Goal: Task Accomplishment & Management: Complete application form

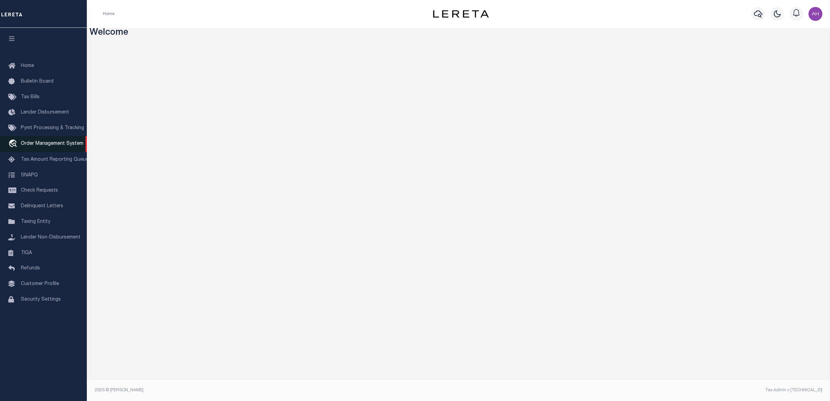
click at [46, 144] on span "Order Management System" at bounding box center [52, 143] width 63 height 5
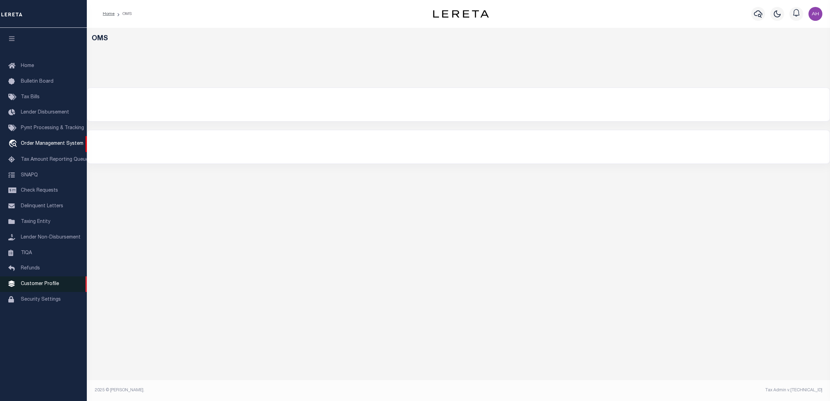
select select "200"
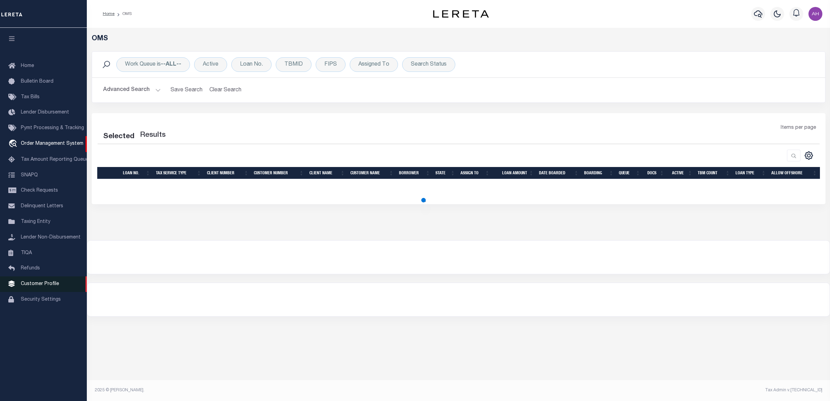
click at [41, 287] on span "Customer Profile" at bounding box center [40, 284] width 38 height 5
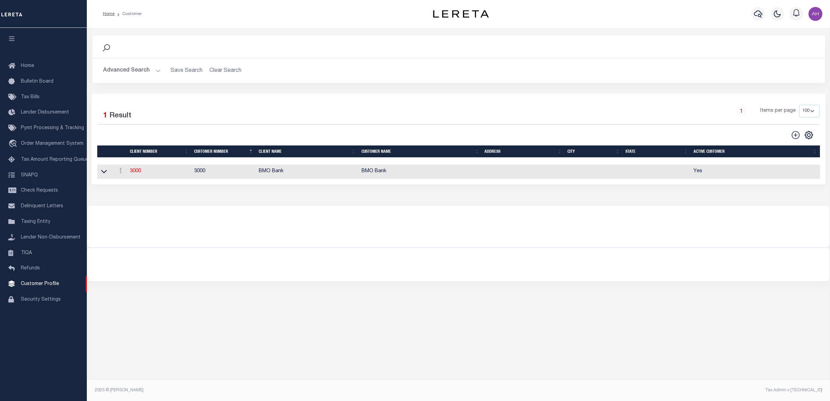
click at [143, 72] on button "Advanced Search" at bounding box center [132, 71] width 58 height 14
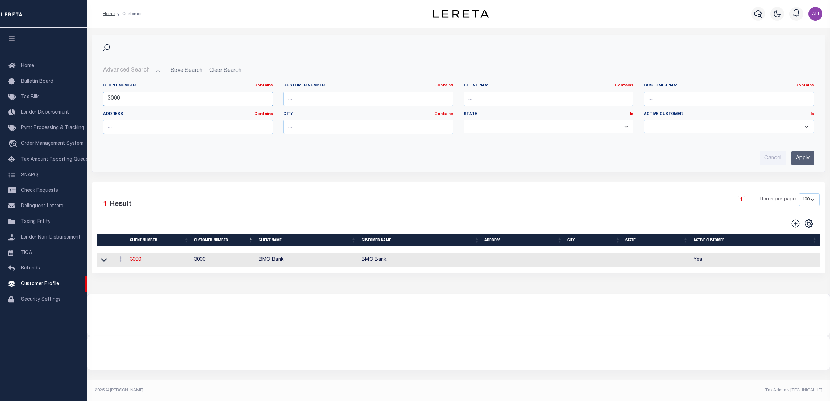
click at [116, 96] on input "3000" at bounding box center [188, 99] width 170 height 14
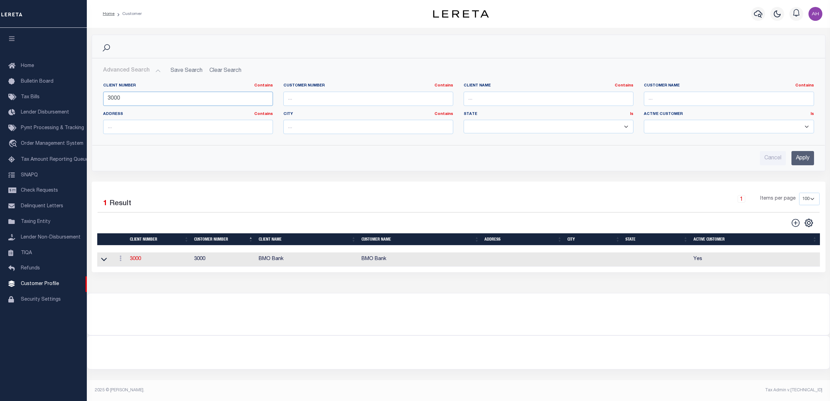
click at [116, 96] on input "3000" at bounding box center [188, 99] width 170 height 14
type input "1011"
click at [801, 159] on input "Apply" at bounding box center [803, 158] width 23 height 14
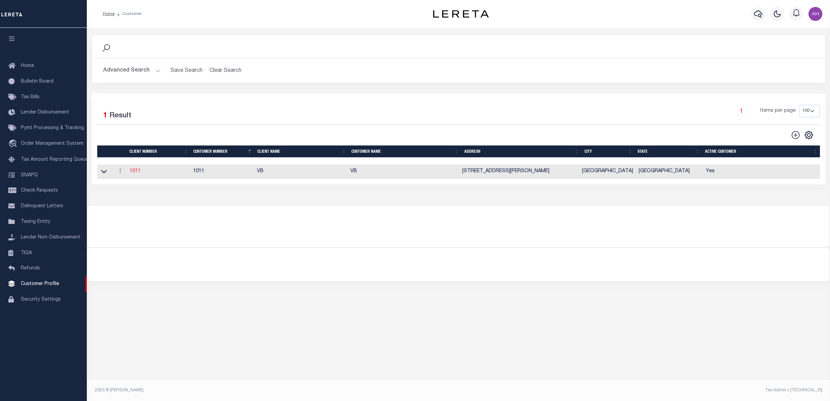
click at [136, 170] on link "1011" at bounding box center [135, 171] width 11 height 5
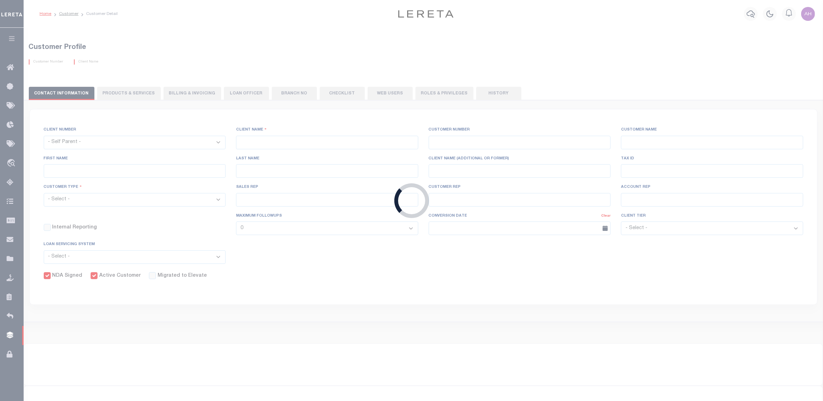
select select
type input "VB"
type input "1011"
type input "VB"
type input "Guy"
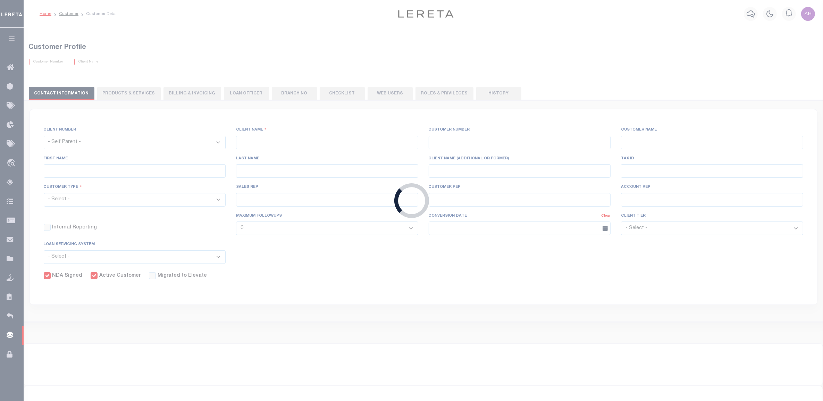
type input "Madison"
select select "Mixed Portfolio"
type input "Paula Kitchens"
type input "Beth Wiebe"
type input "11/17/2022"
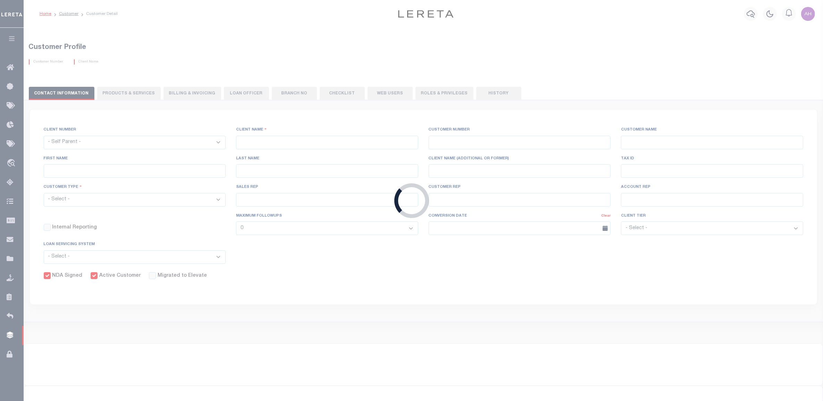
select select "Tier 3"
checkbox input "true"
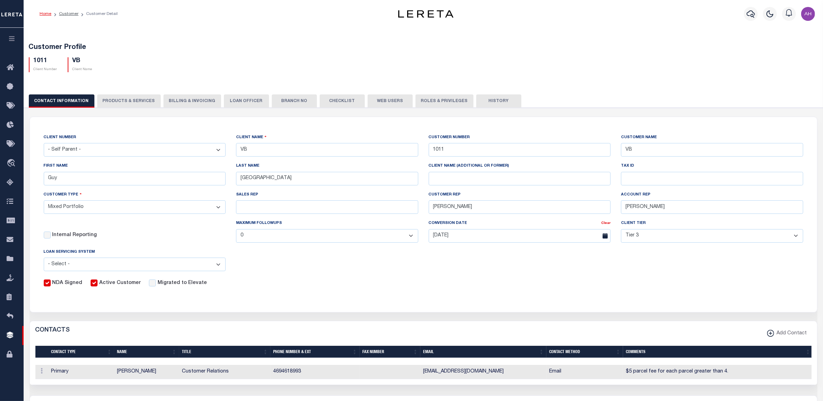
click at [121, 96] on button "PRODUCTS & SERVICES" at bounding box center [129, 100] width 64 height 13
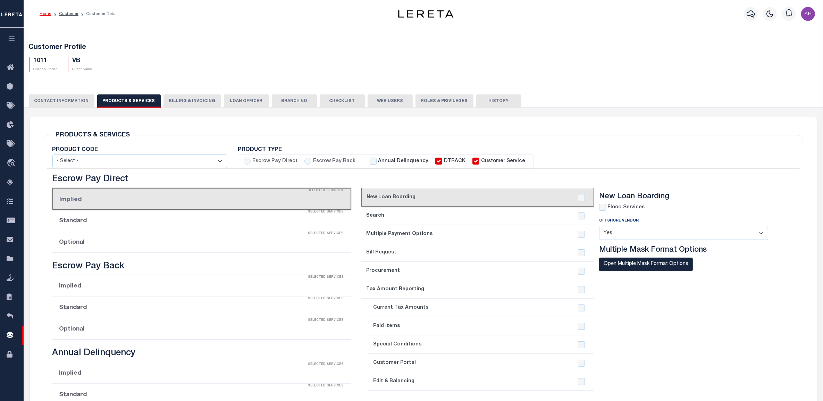
select select "STX"
radio input "true"
checkbox input "true"
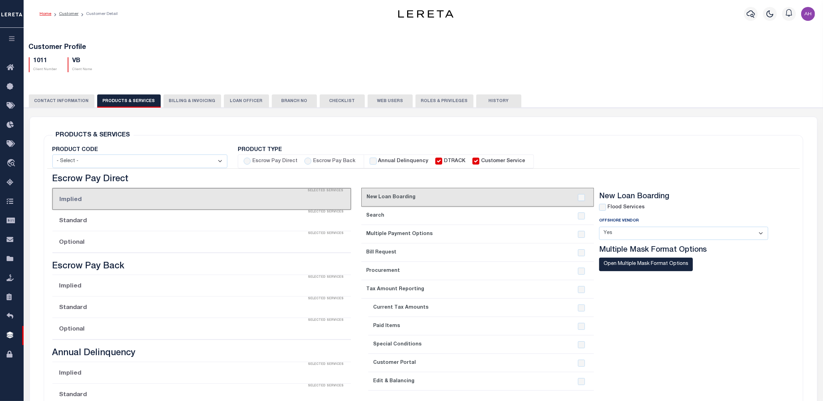
checkbox input "true"
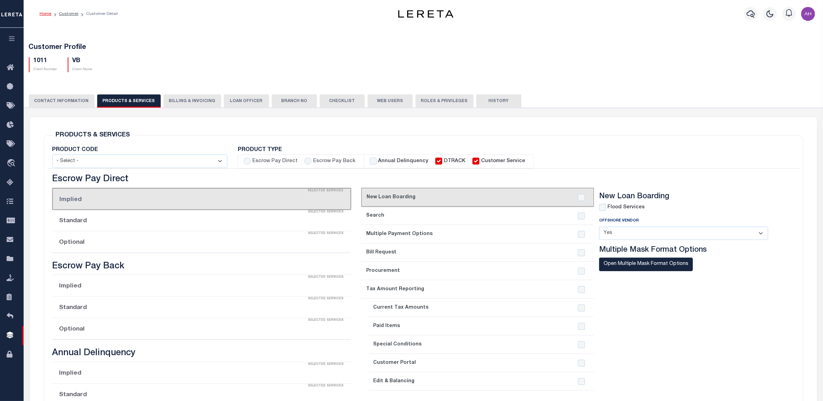
checkbox input "true"
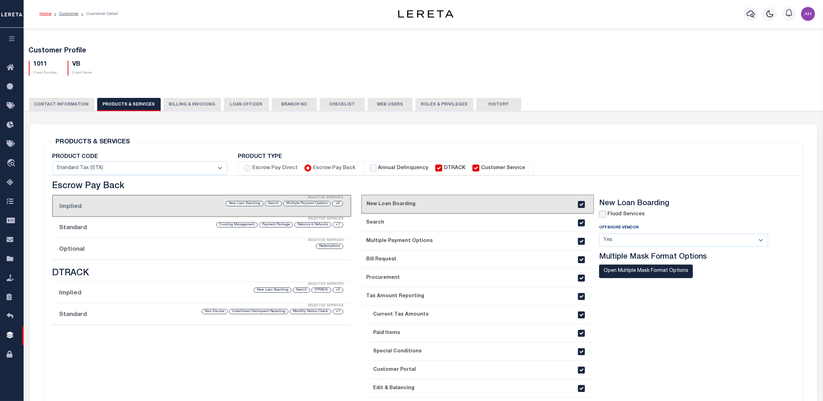
click at [604, 215] on input "checkbox" at bounding box center [602, 214] width 7 height 7
checkbox input "true"
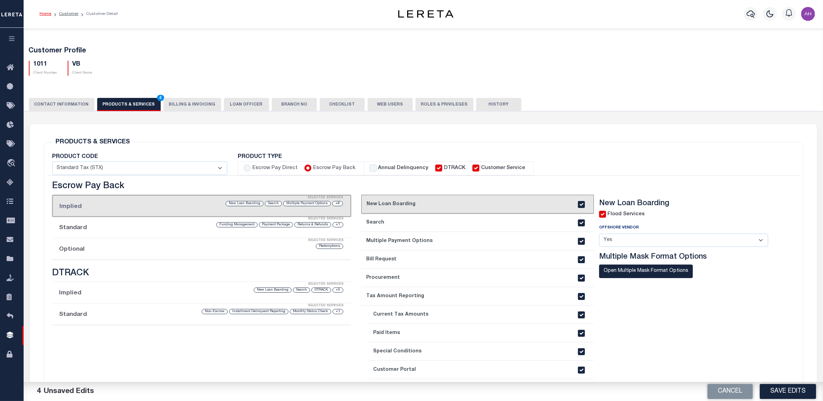
scroll to position [4, 0]
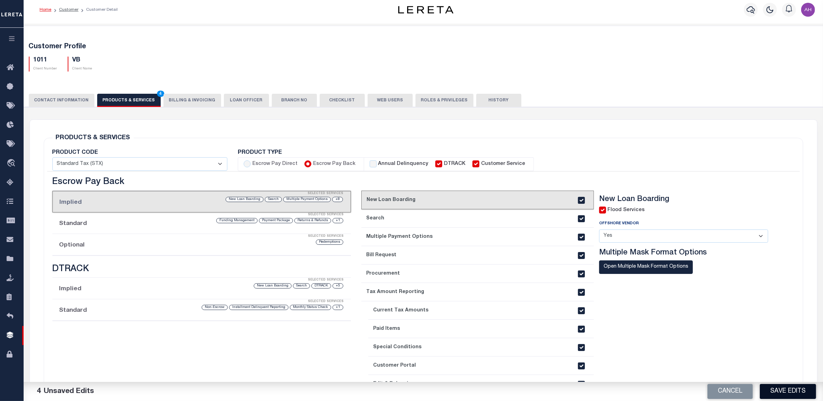
click at [790, 390] on button "Save Edits" at bounding box center [788, 391] width 56 height 15
